Goal: Task Accomplishment & Management: Use online tool/utility

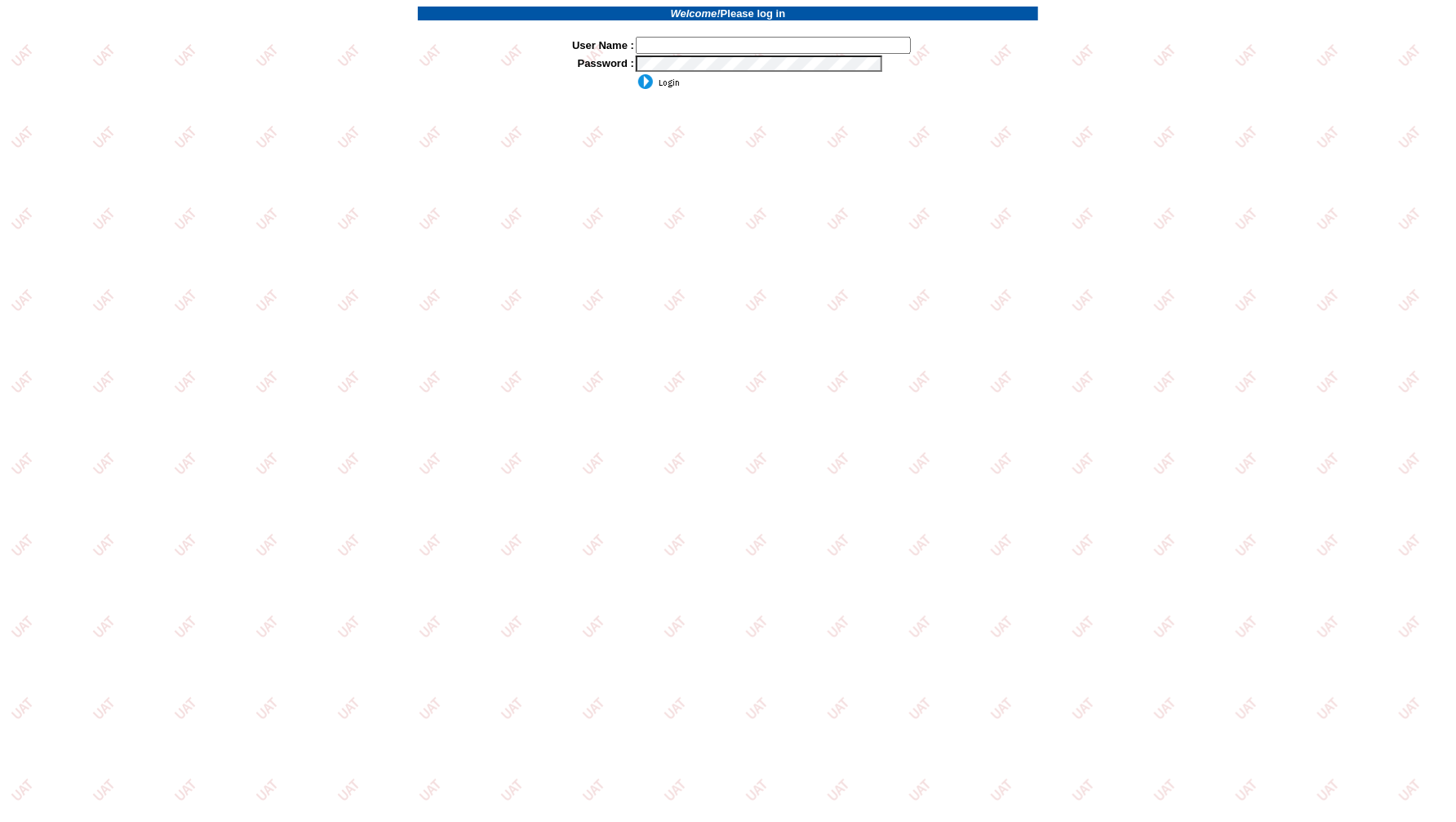
type input "jkrause"
click at [632, 81] on td at bounding box center [526, 81] width 217 height 18
click at [646, 80] on input "image" at bounding box center [657, 81] width 44 height 16
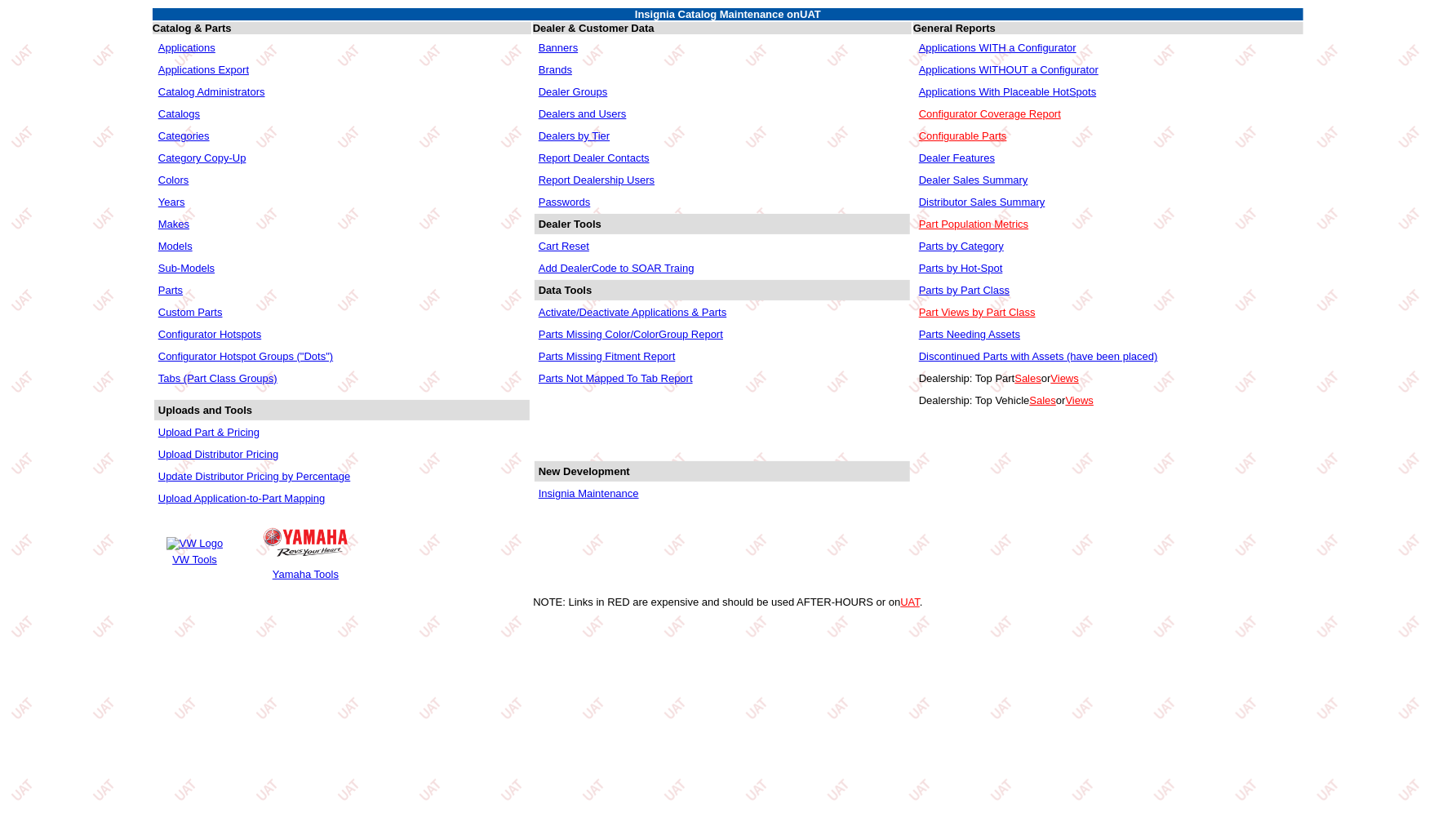
click at [613, 487] on link "Insignia Maintenance" at bounding box center [589, 493] width 101 height 13
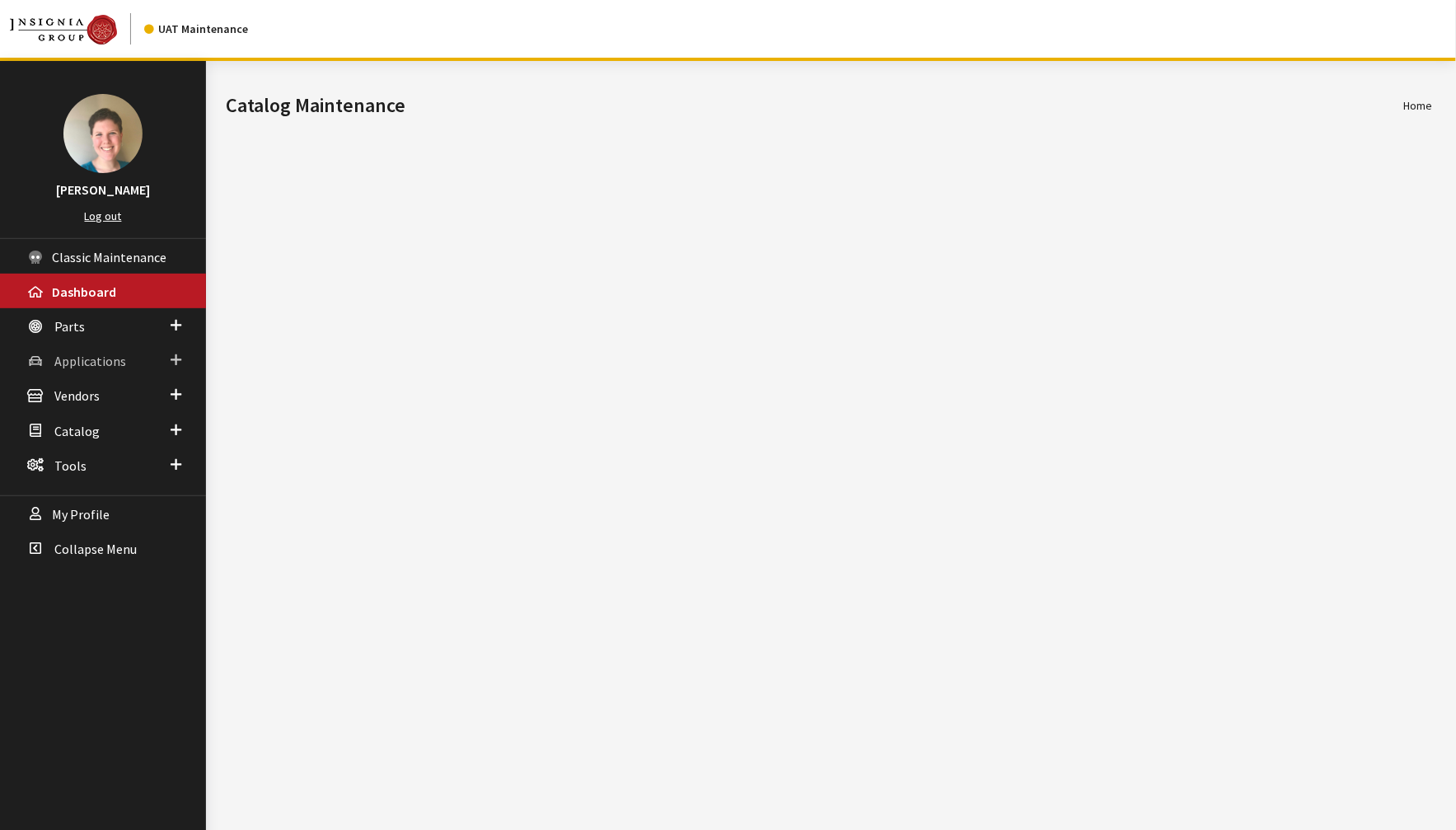
click at [107, 353] on span "Applications" at bounding box center [90, 360] width 72 height 16
click at [125, 417] on link "Application Search" at bounding box center [103, 424] width 206 height 31
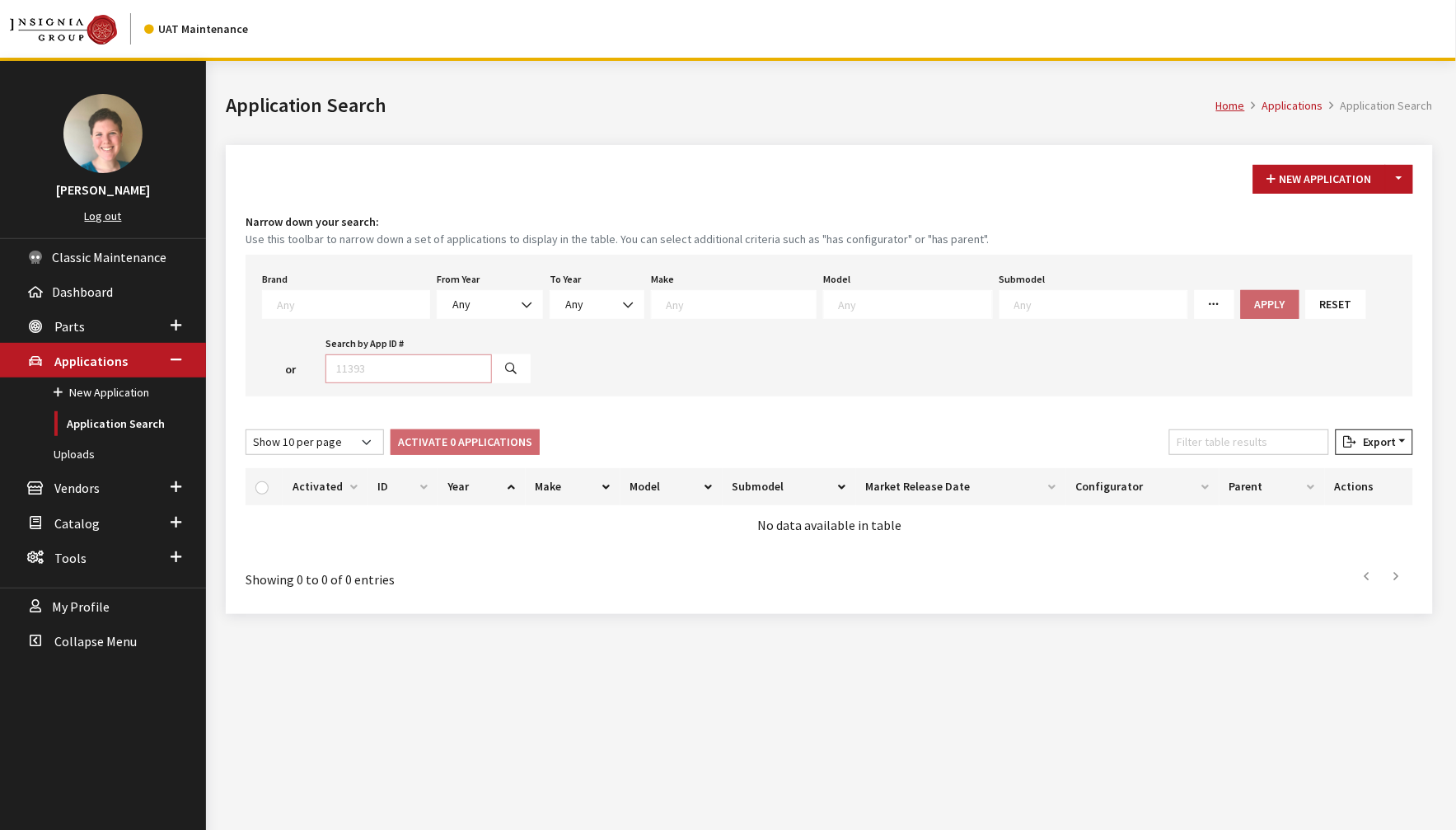
click at [325, 364] on input "Search by App ID #" at bounding box center [408, 369] width 166 height 29
type input "30572"
select select
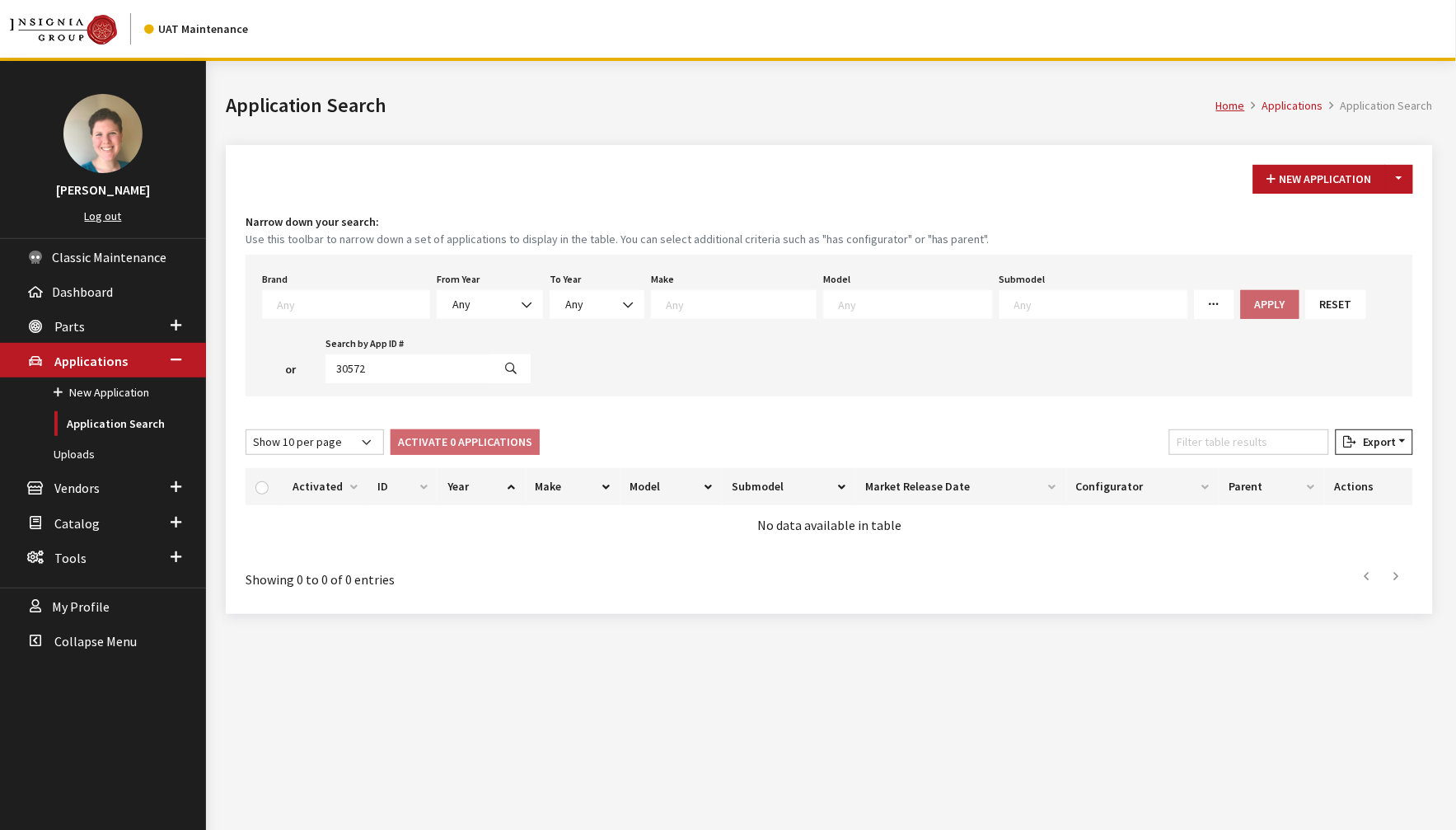
select select
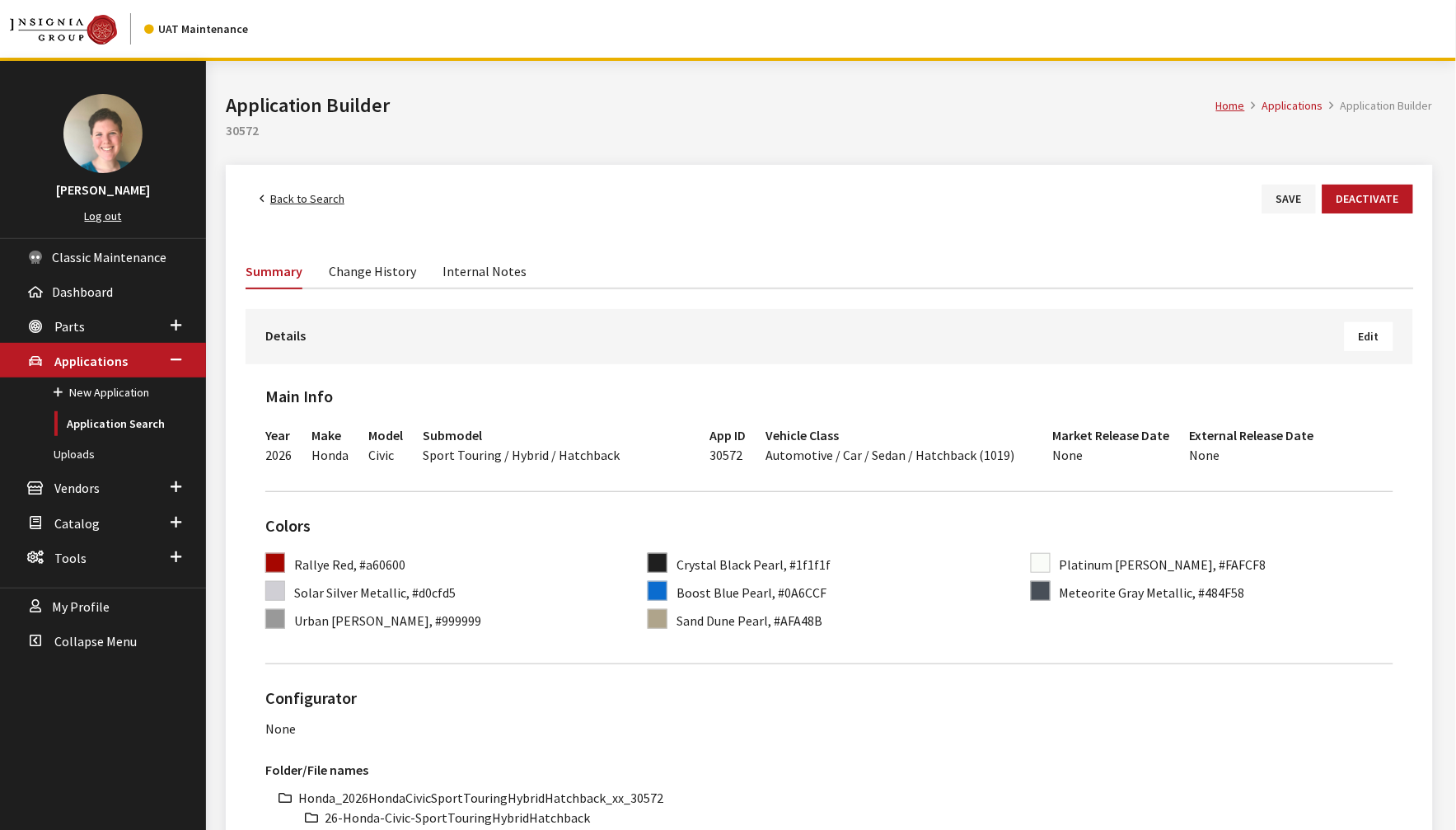
click at [1385, 341] on button "Edit" at bounding box center [1369, 337] width 48 height 29
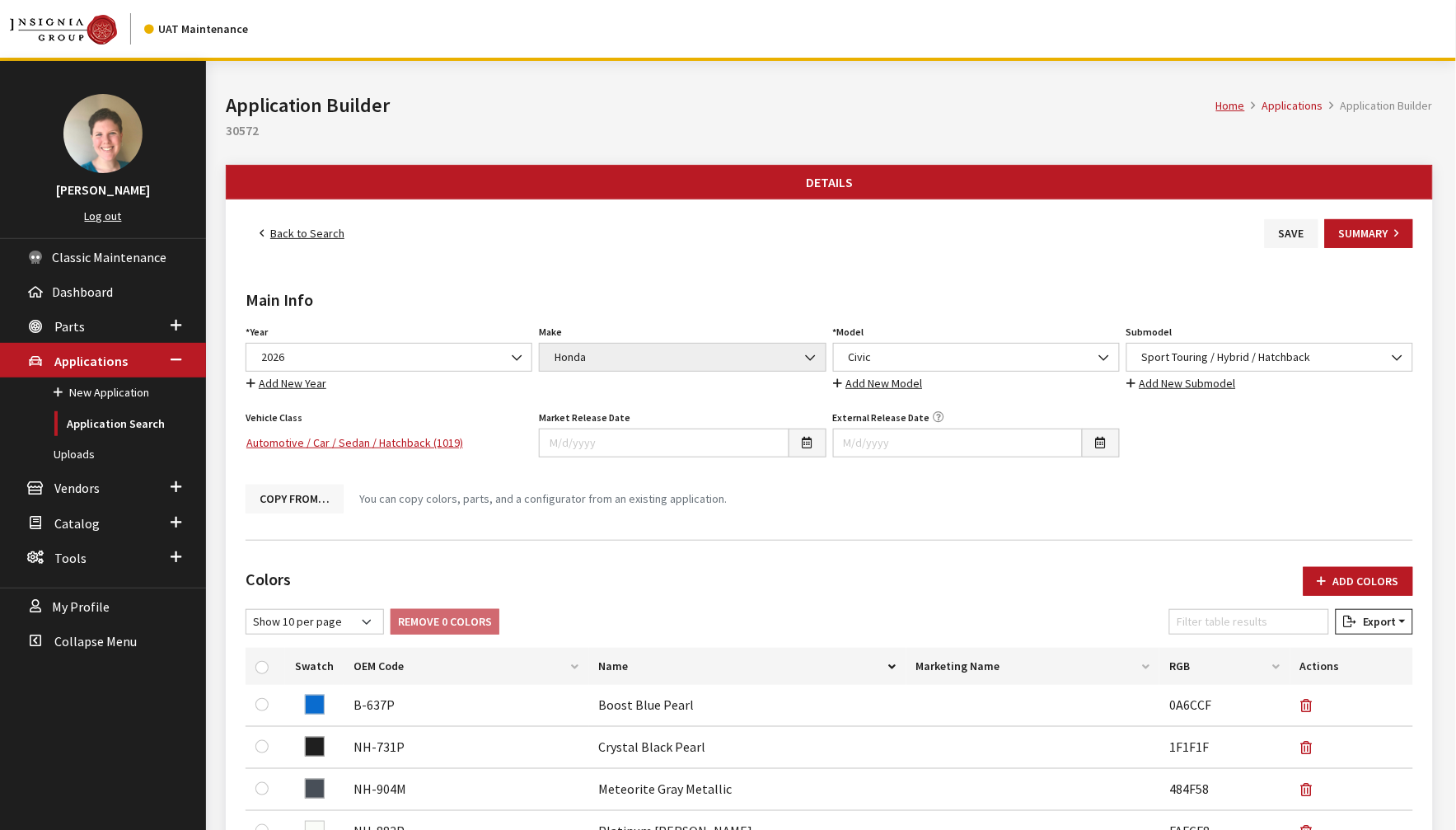
click at [321, 498] on button "Copy From…" at bounding box center [295, 499] width 98 height 29
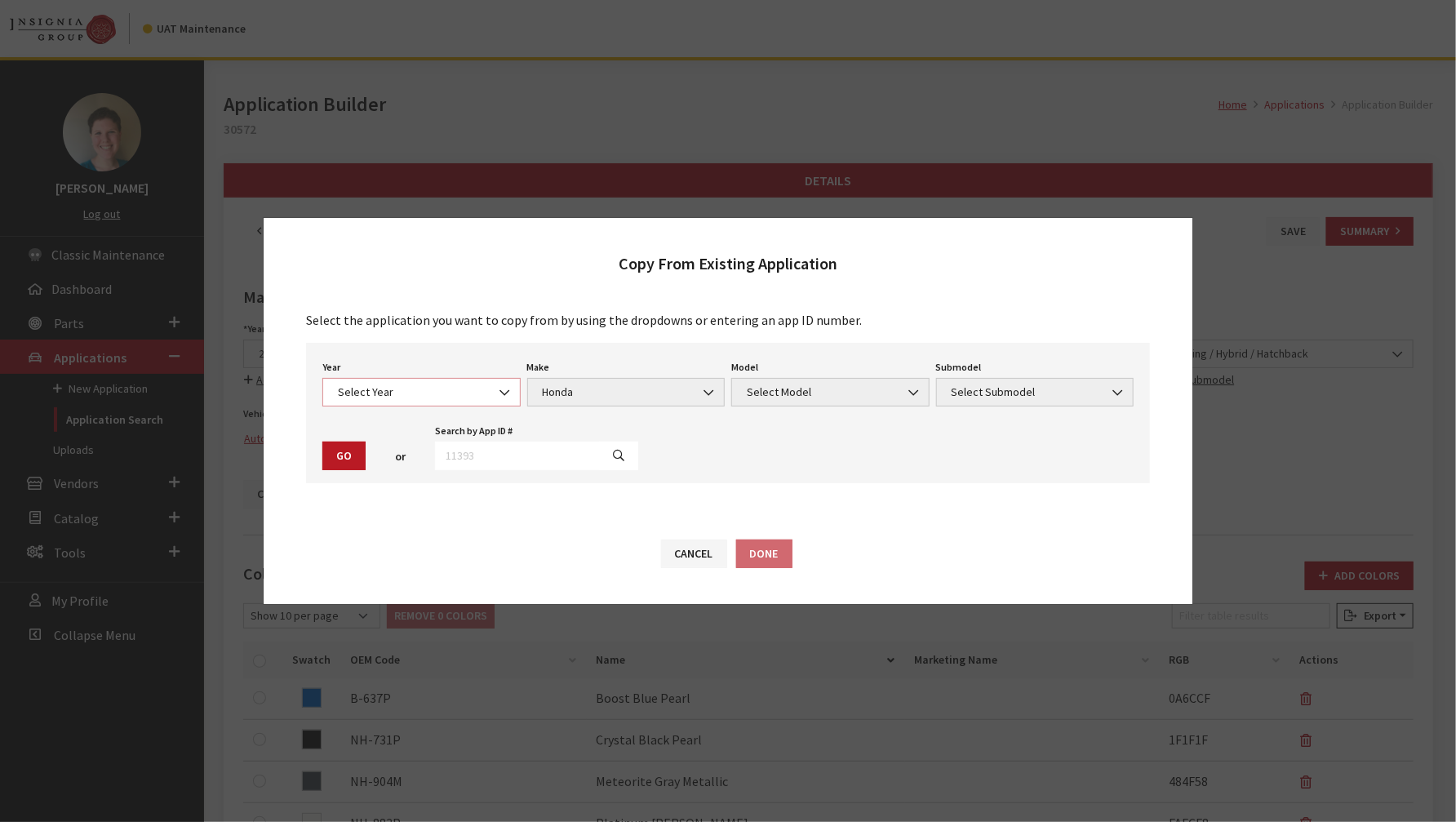
click at [499, 385] on b at bounding box center [499, 385] width 0 height 0
select select "43"
click at [821, 401] on span "Select Model" at bounding box center [830, 392] width 198 height 29
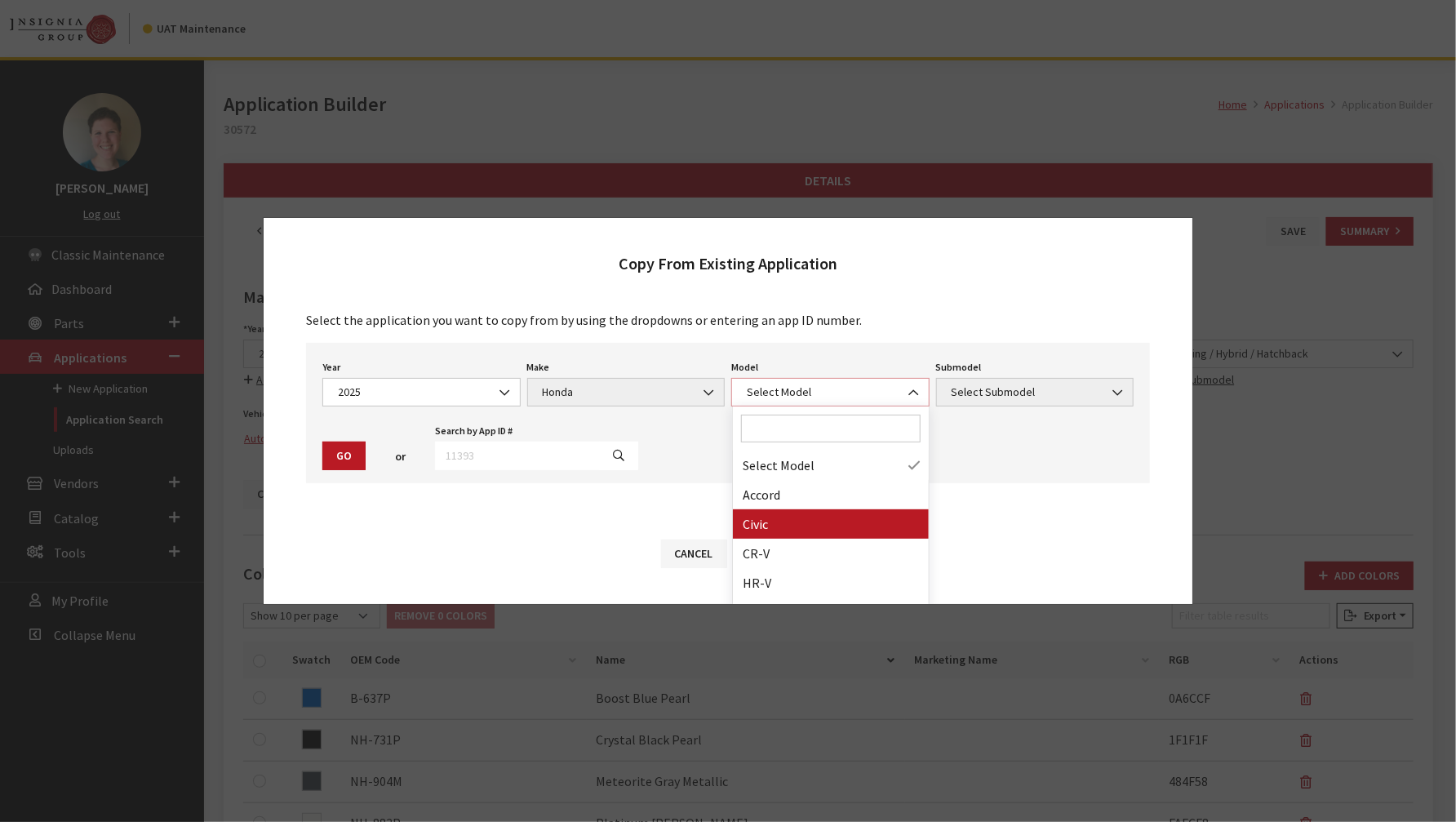
select select "230"
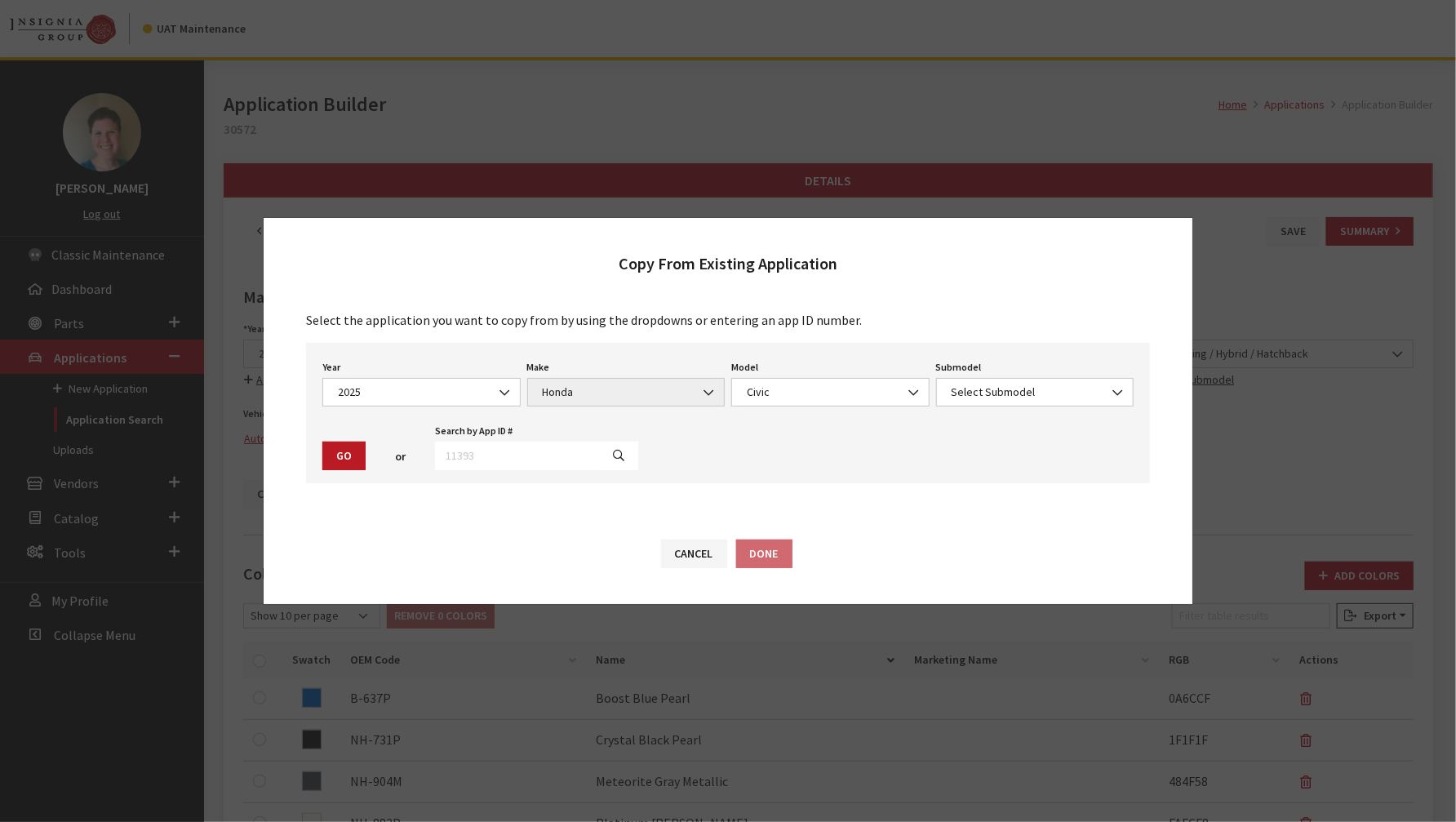
click at [999, 375] on div "Submodel Select Submodel LX / Sedan Si / Sedan Sport / Hatchback Sport / Hybrid…" at bounding box center [1035, 381] width 205 height 50
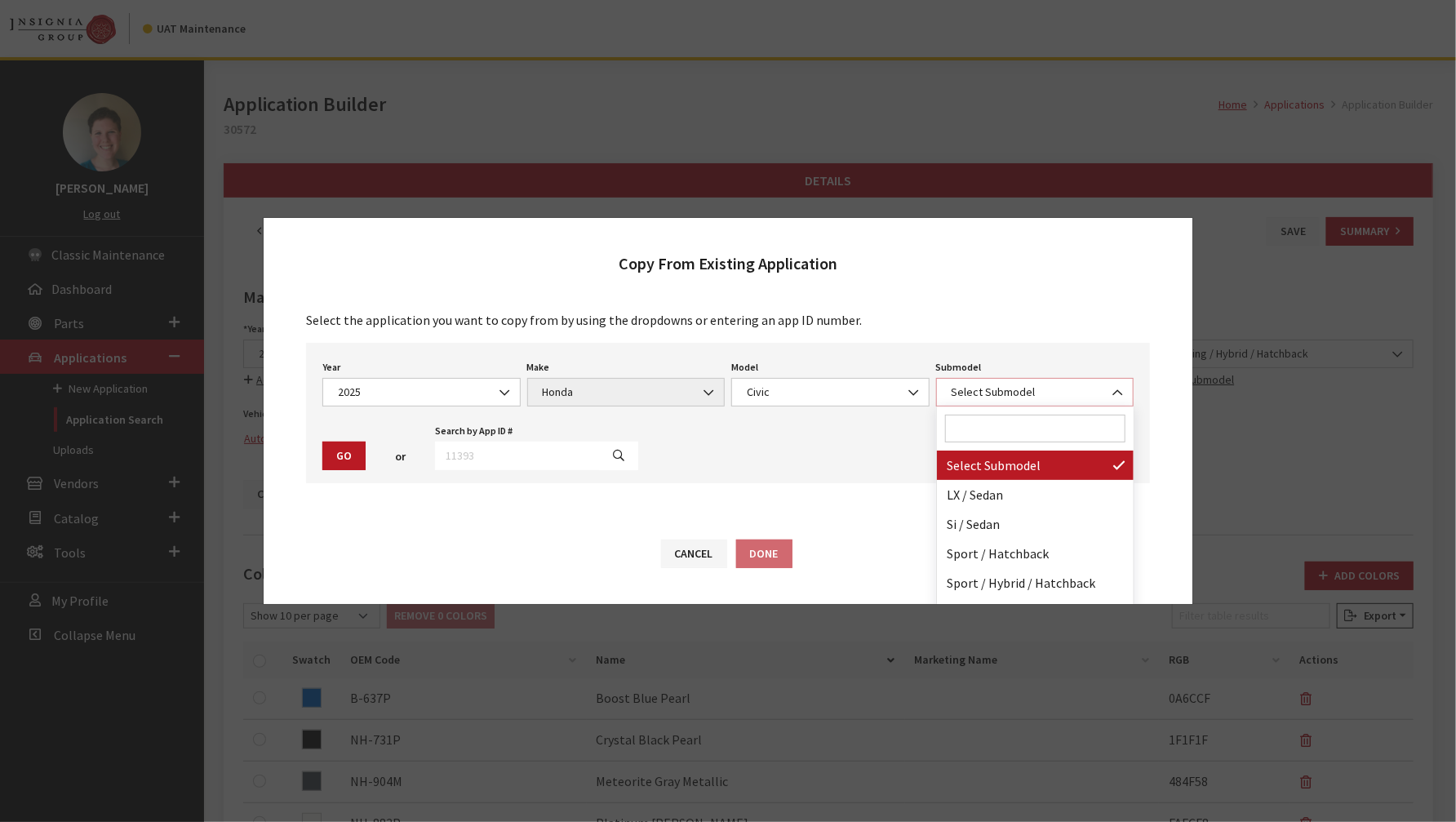
click at [1001, 388] on span "Select Submodel" at bounding box center [1035, 392] width 177 height 17
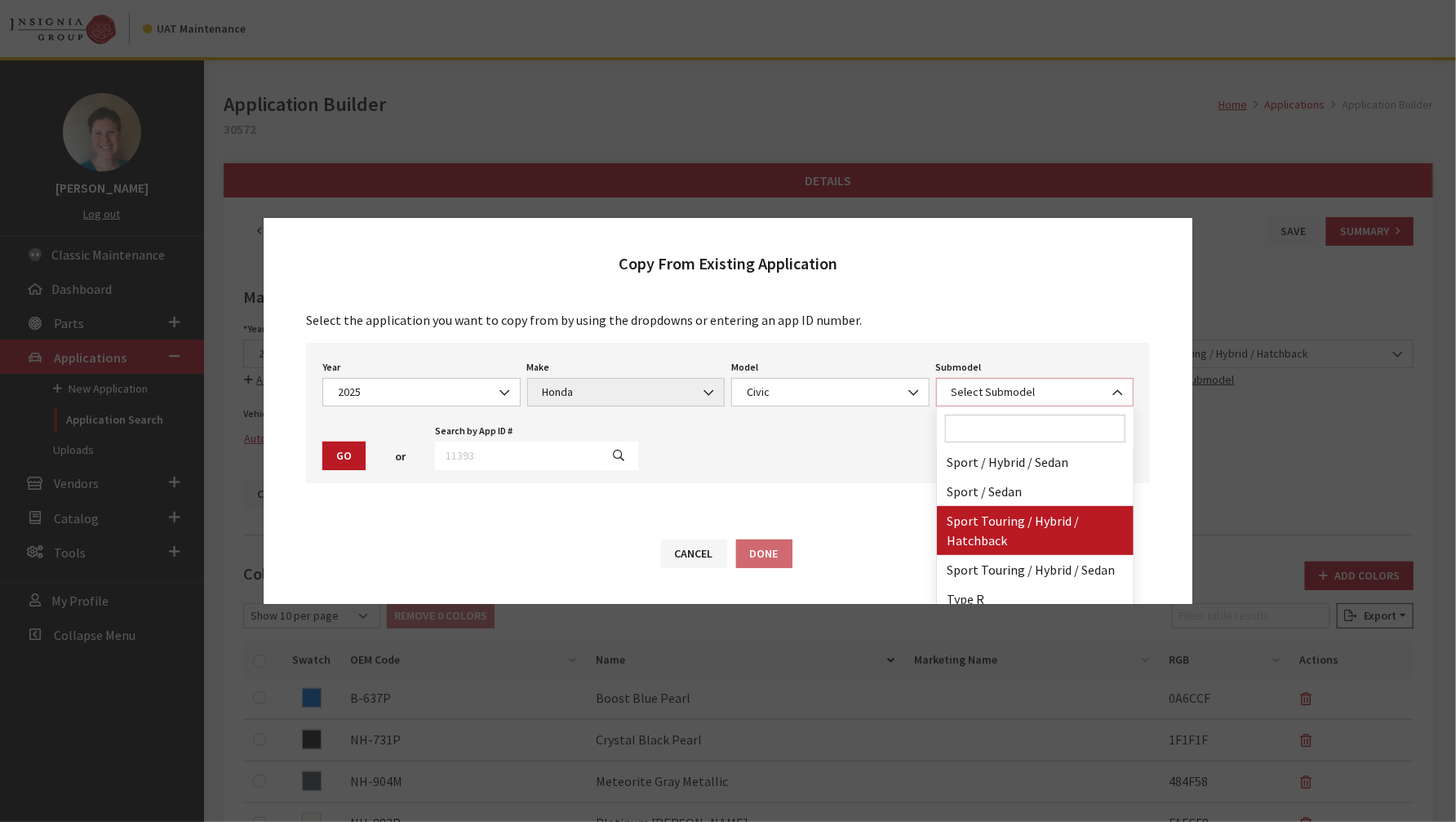
select select "4565"
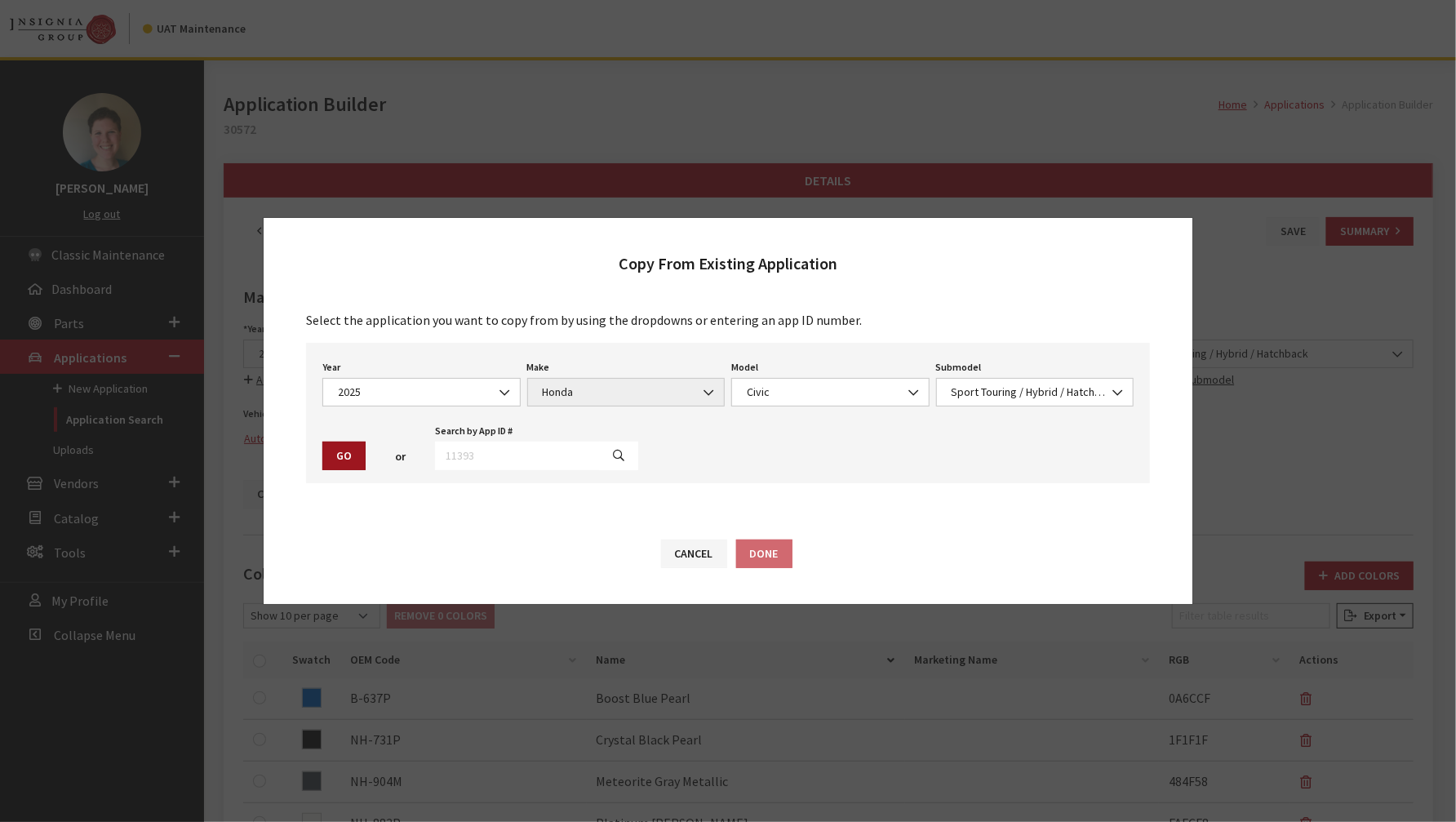
click at [345, 444] on button "Go" at bounding box center [344, 456] width 44 height 29
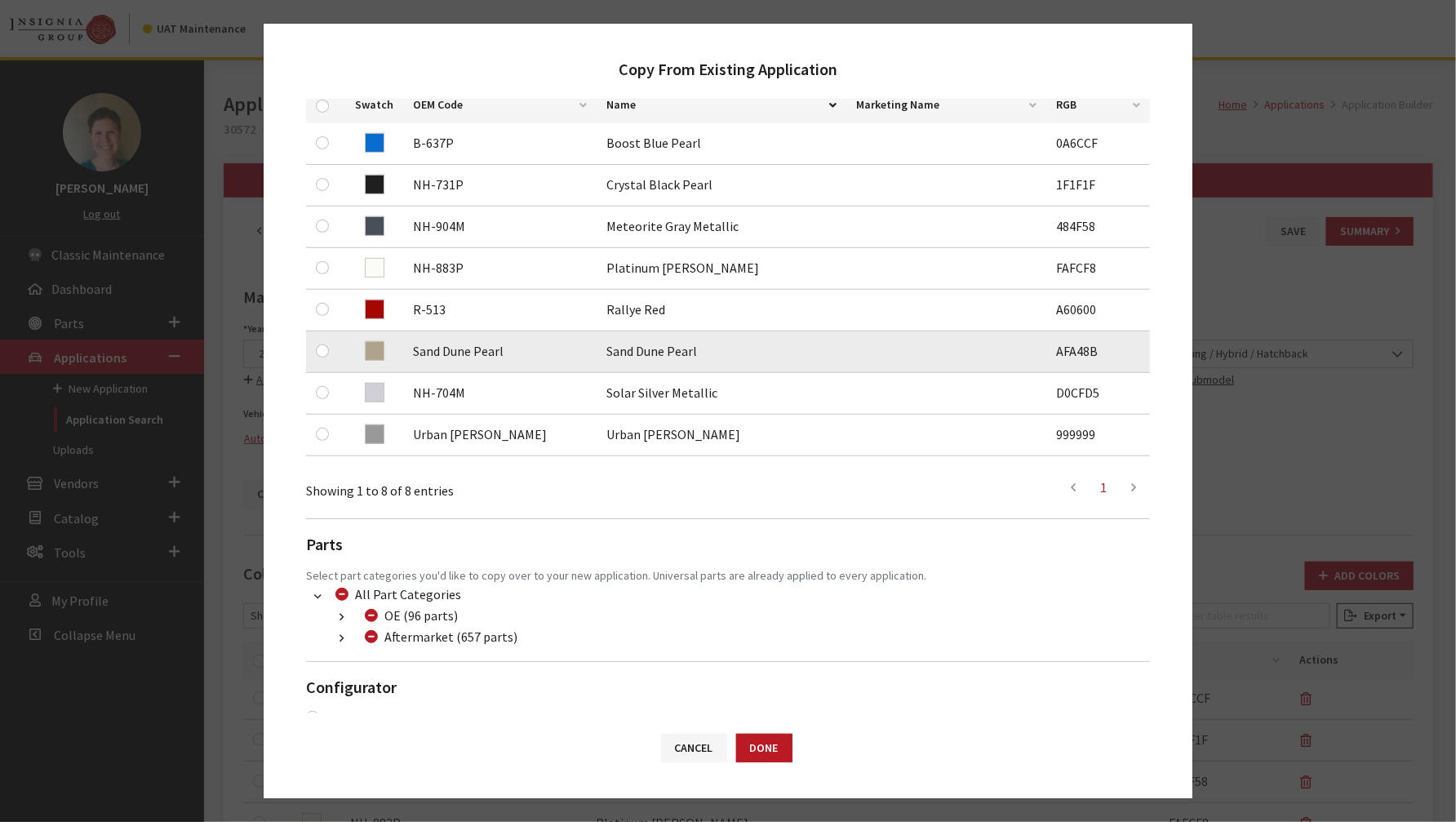
scroll to position [351, 0]
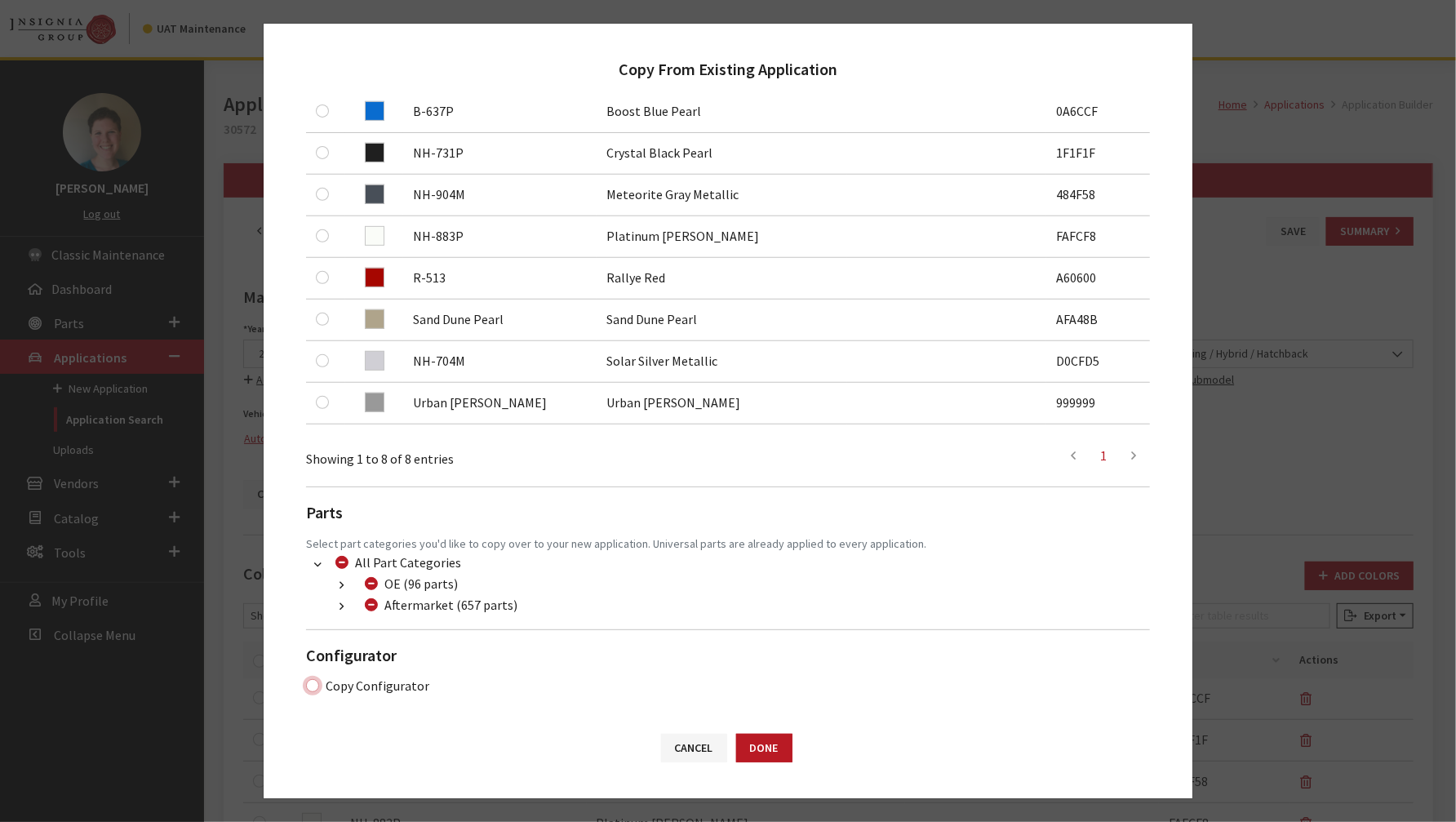
click at [312, 687] on input "Copy Configurator" at bounding box center [313, 686] width 13 height 13
checkbox input "true"
click at [754, 755] on button "Done" at bounding box center [764, 748] width 56 height 29
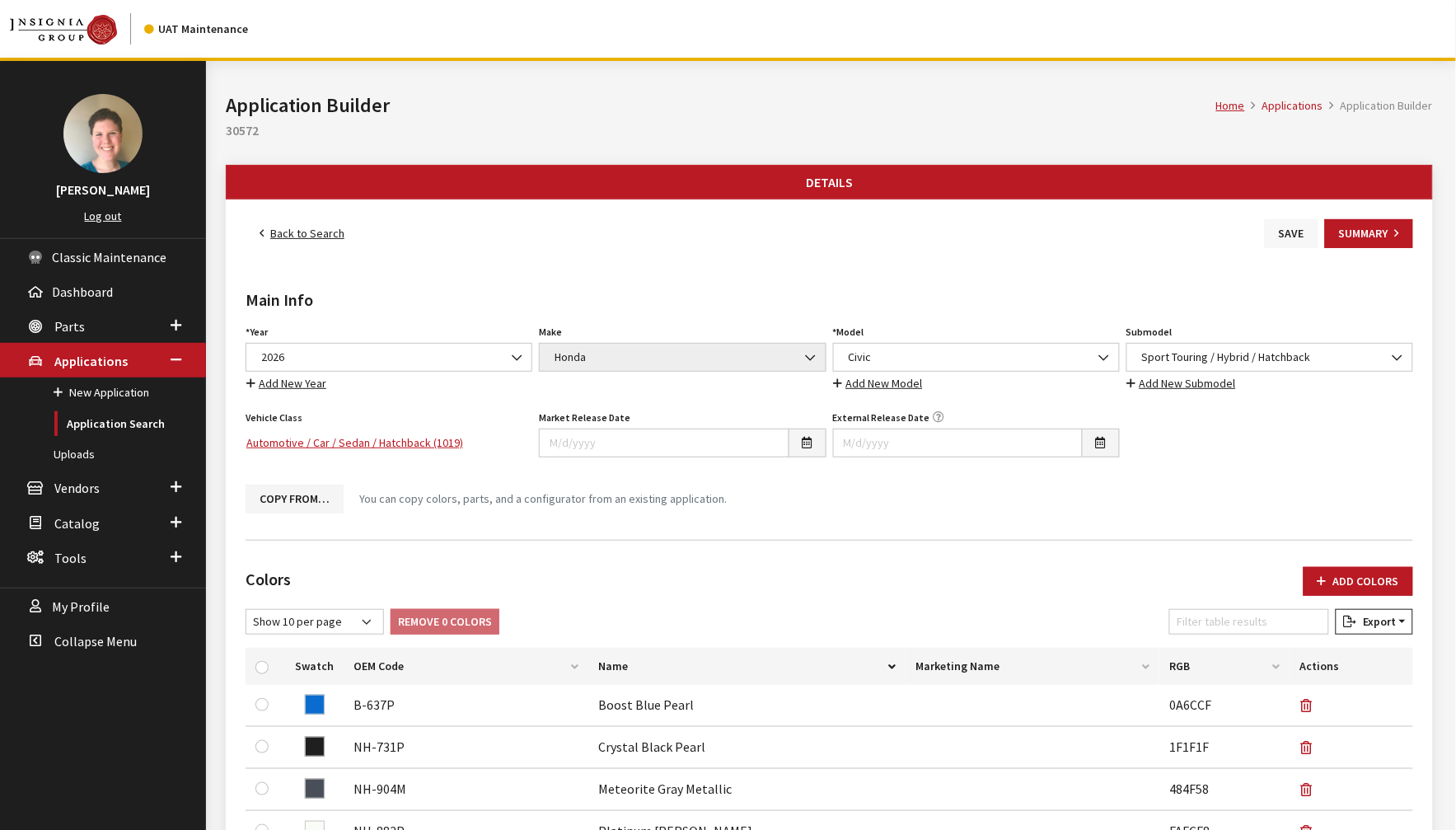
click at [1277, 232] on button "Save" at bounding box center [1291, 234] width 53 height 29
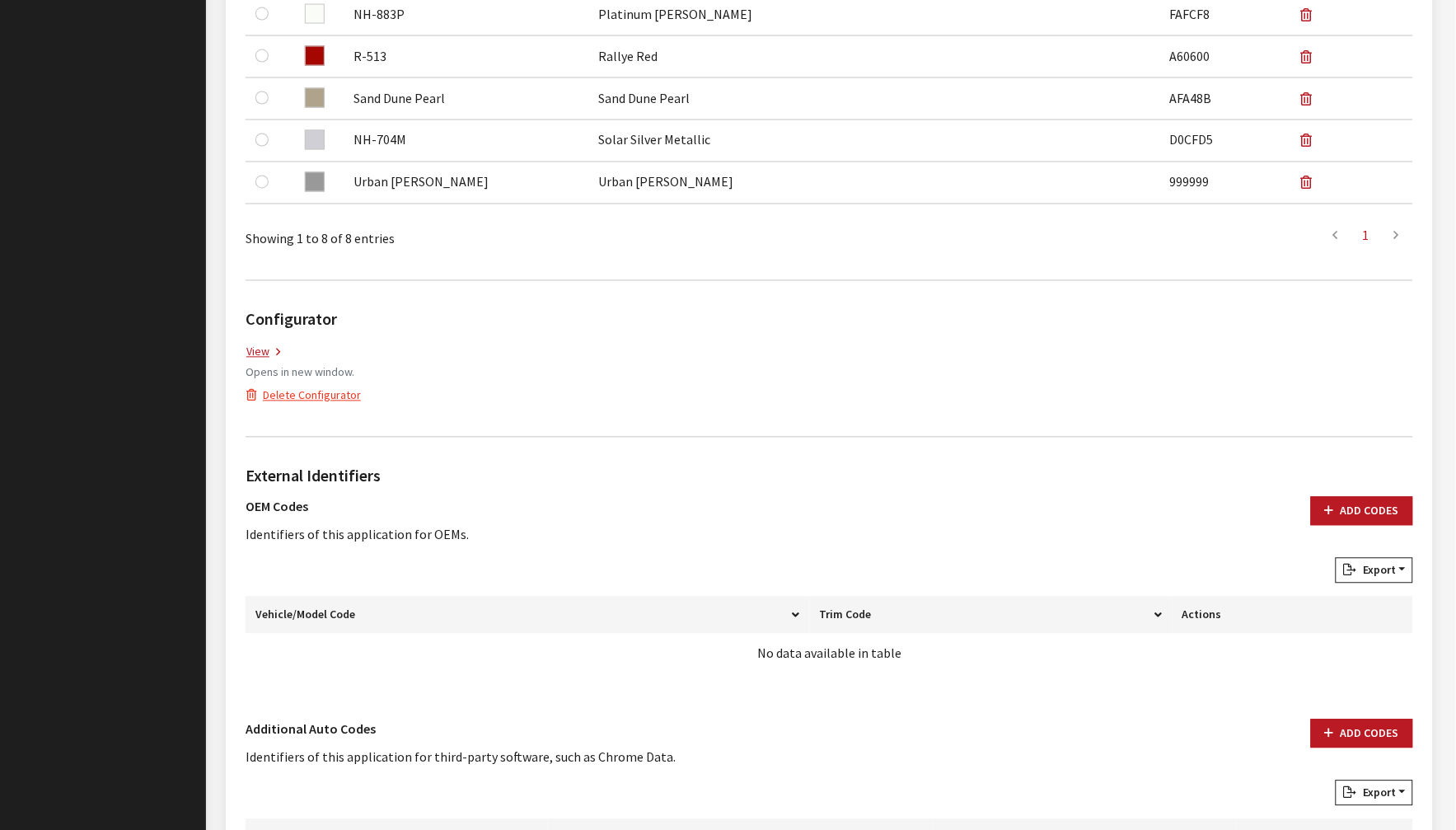
scroll to position [824, 0]
